Goal: Check status: Check status

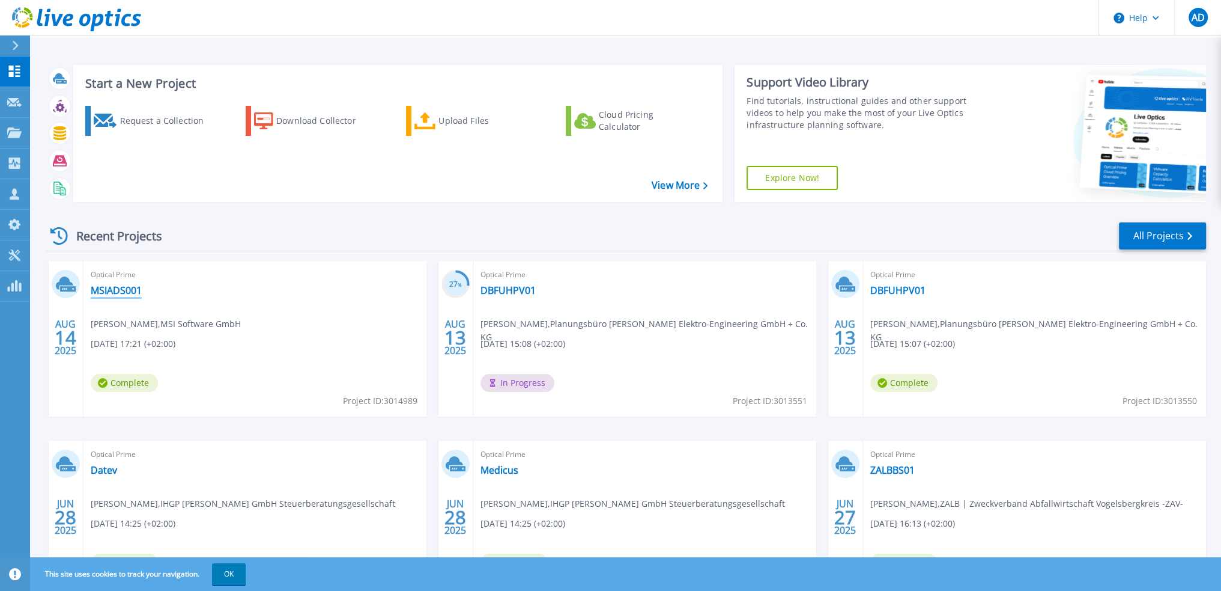
click at [111, 290] on link "MSIADS001" at bounding box center [116, 290] width 51 height 12
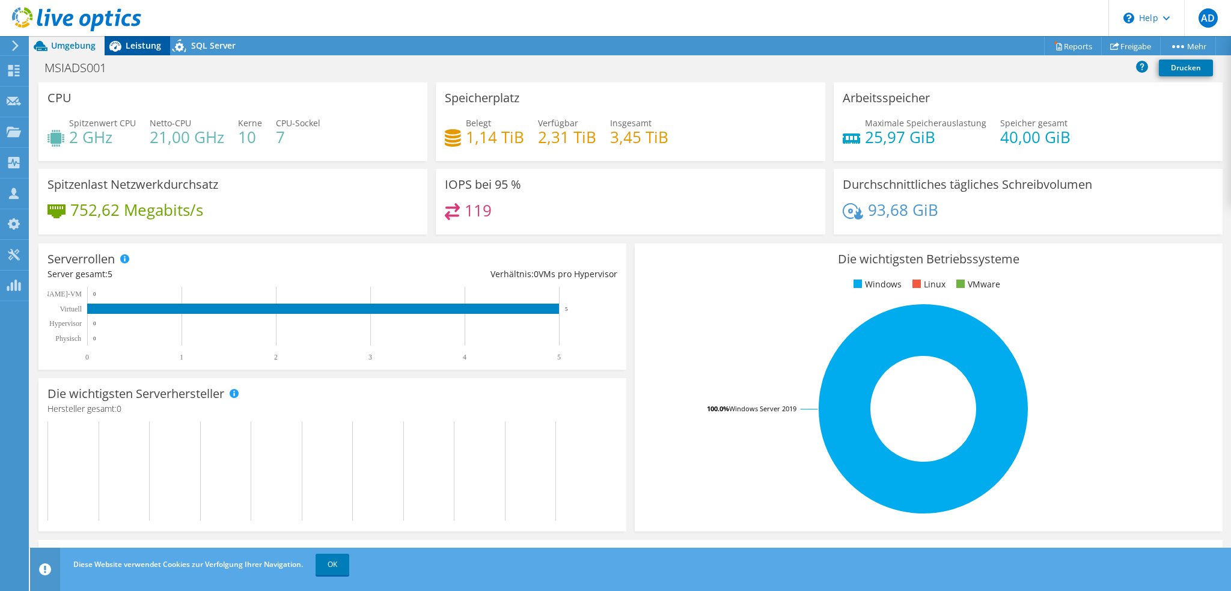
click at [132, 43] on span "Leistung" at bounding box center [143, 45] width 35 height 11
